Goal: Find specific page/section: Find specific page/section

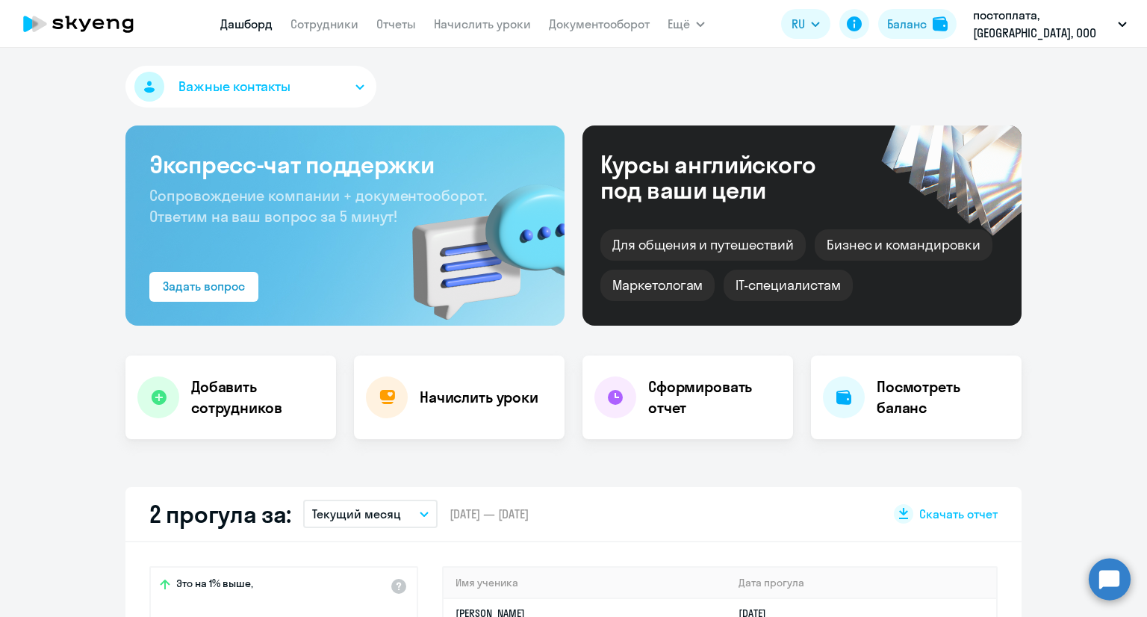
select select "30"
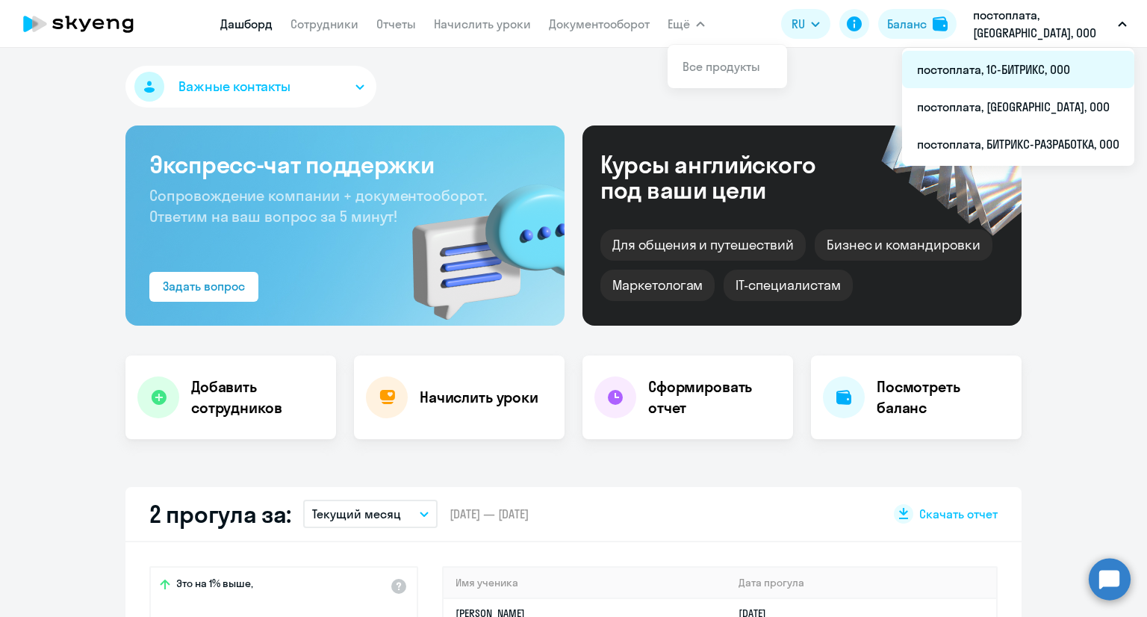
click at [1019, 78] on li "постоплата, 1С-БИТРИКС, ООО" at bounding box center [1018, 69] width 232 height 37
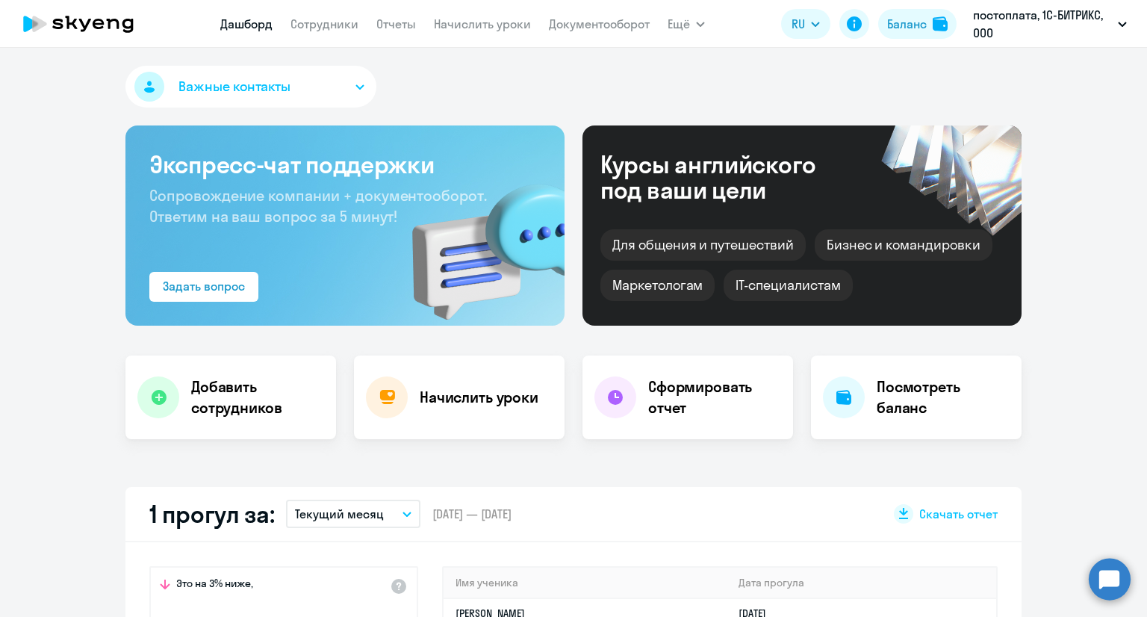
click at [310, 33] on app-menu-item-link "Сотрудники" at bounding box center [325, 24] width 68 height 19
click at [312, 28] on link "Сотрудники" at bounding box center [325, 23] width 68 height 15
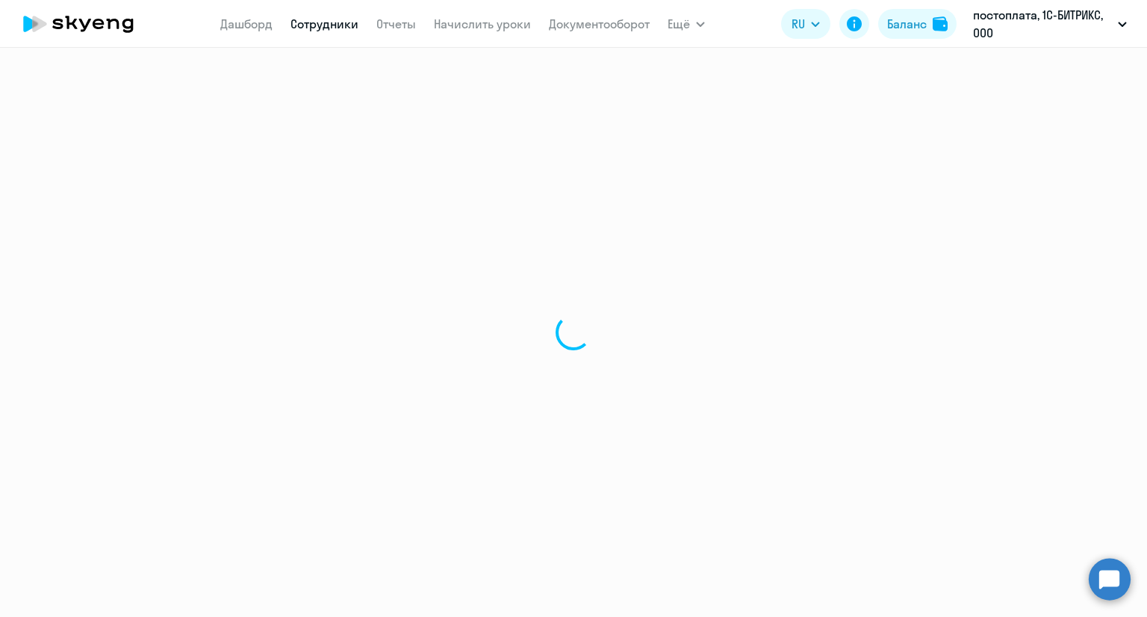
select select "30"
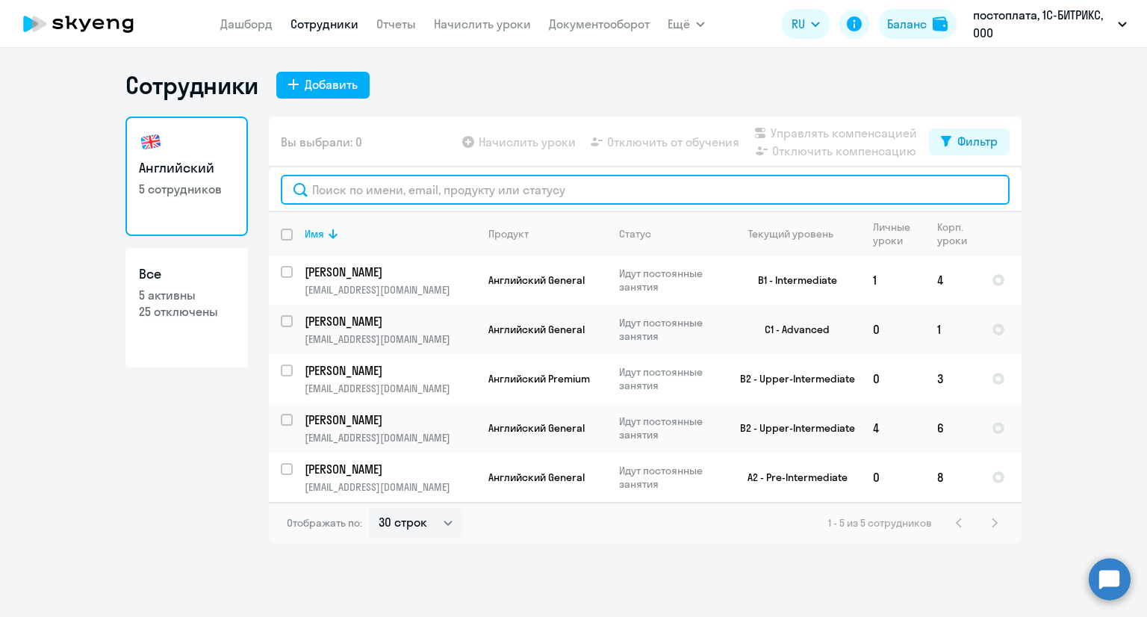
click at [366, 187] on input "text" at bounding box center [645, 190] width 729 height 30
paste input "[EMAIL_ADDRESS][DOMAIN_NAME]"
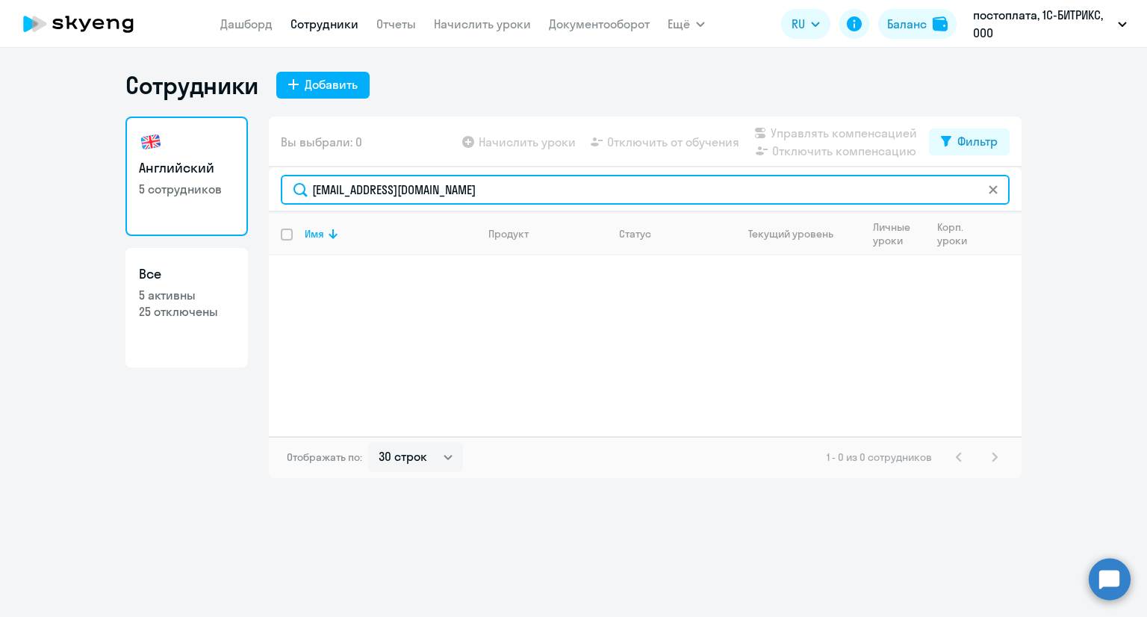
type input "[EMAIL_ADDRESS][DOMAIN_NAME]"
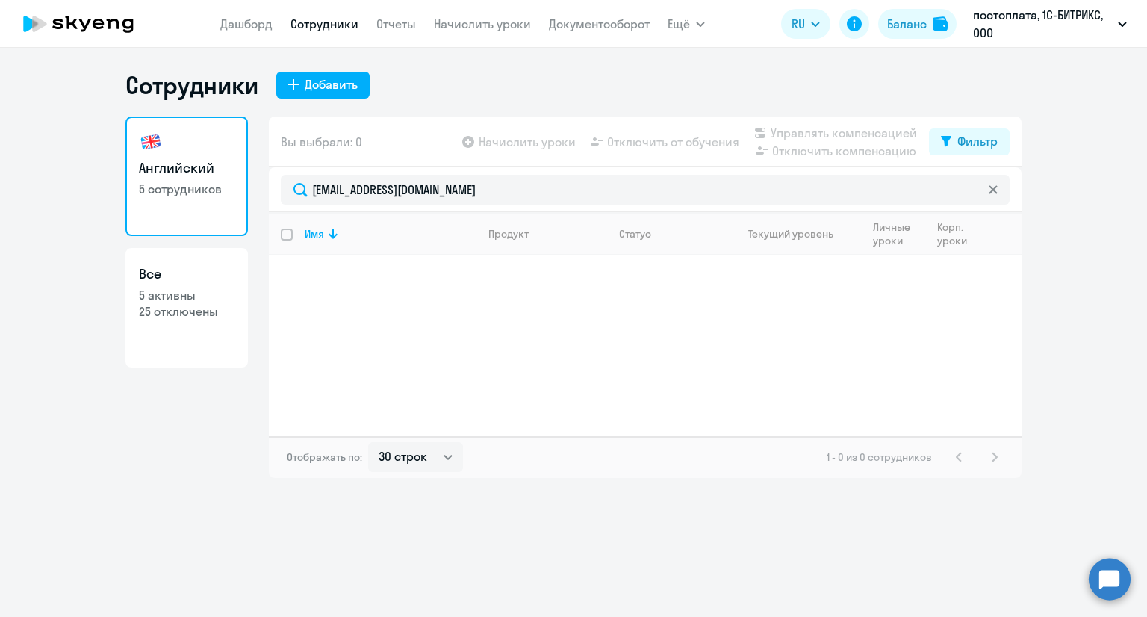
click at [584, 614] on div "Сотрудники Добавить Английский 5 сотрудников Все 5 активны 25 отключены Вы выбр…" at bounding box center [573, 332] width 1147 height 569
